Goal: Information Seeking & Learning: Learn about a topic

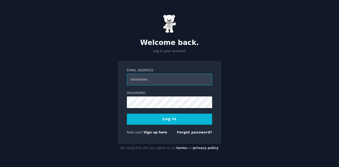
click at [134, 78] on input "Email Address" at bounding box center [169, 80] width 85 height 12
type input "**********"
click at [173, 119] on button "Log In" at bounding box center [169, 119] width 85 height 11
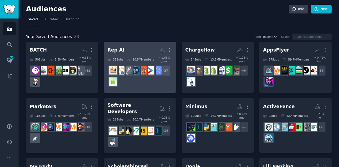
click at [148, 83] on div "+ 27" at bounding box center [139, 76] width 65 height 22
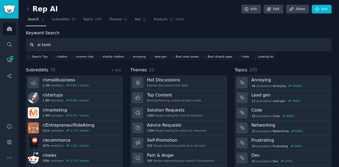
type input "ai tools"
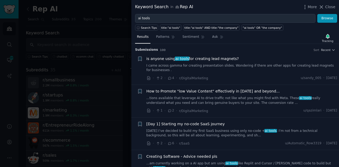
click at [241, 75] on div "· 2 · 4 · r/DigitalMarketing u/sandy_005 · Sun 9/21/2025" at bounding box center [241, 78] width 191 height 6
click at [231, 65] on link "I came across gamma for creating presentation slides. Wondering if there are ot…" at bounding box center [241, 68] width 191 height 9
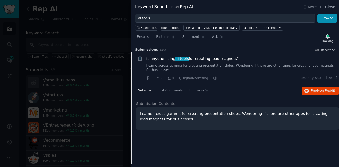
scroll to position [8, 0]
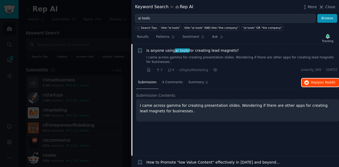
click at [311, 80] on span "Reply on Reddit" at bounding box center [323, 82] width 24 height 5
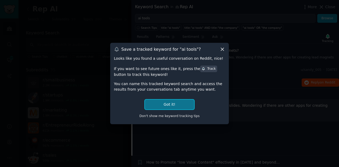
click at [160, 108] on button "Got it!" at bounding box center [169, 105] width 49 height 10
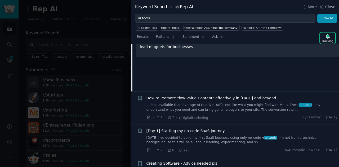
scroll to position [73, 0]
click at [210, 107] on link "...tions available that leverage AI to drive traffic not like what you might fi…" at bounding box center [241, 107] width 191 height 9
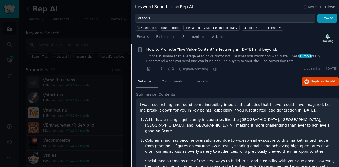
scroll to position [36, 0]
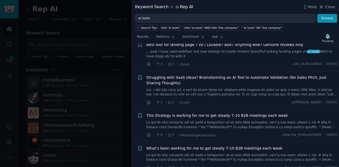
scroll to position [257, 0]
